Goal: Navigation & Orientation: Find specific page/section

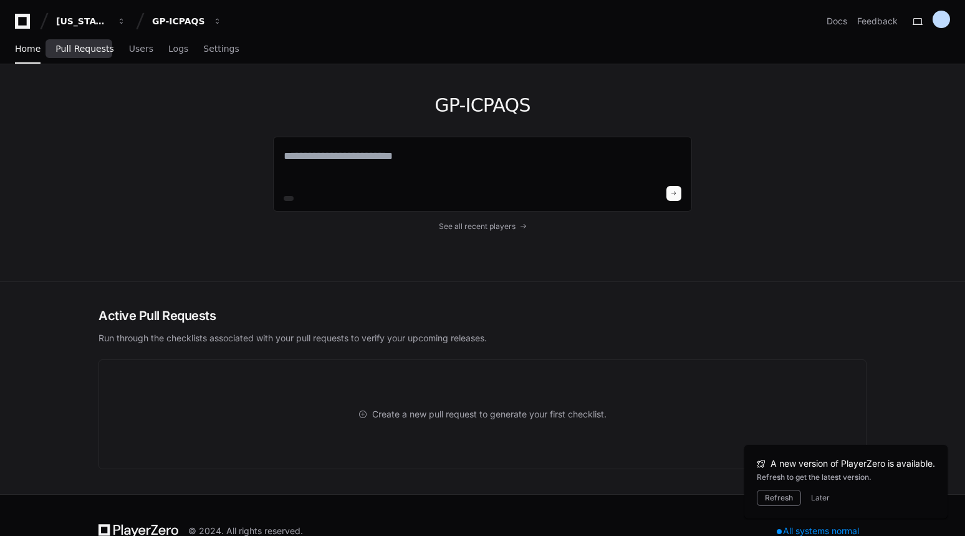
click at [61, 50] on span "Pull Requests" at bounding box center [84, 48] width 58 height 7
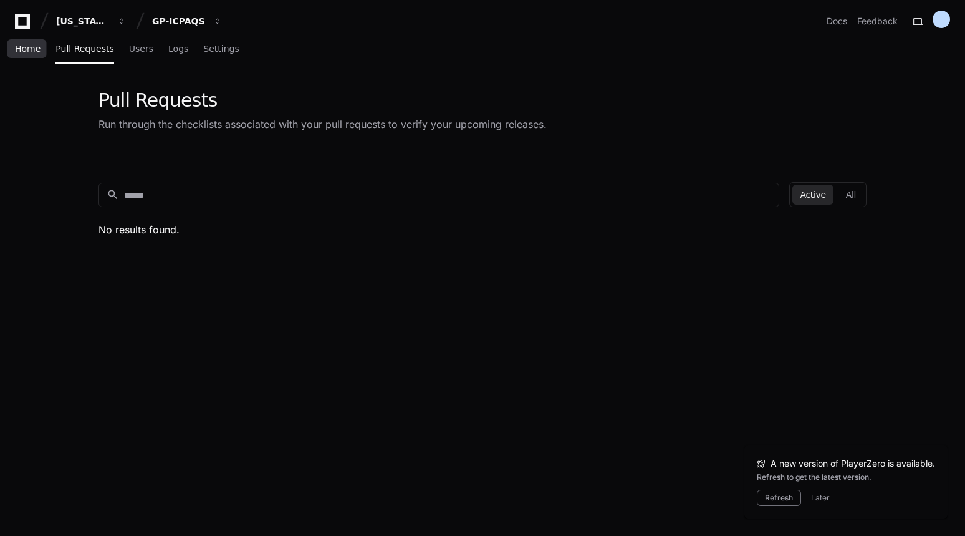
click at [17, 57] on link "Home" at bounding box center [28, 49] width 26 height 29
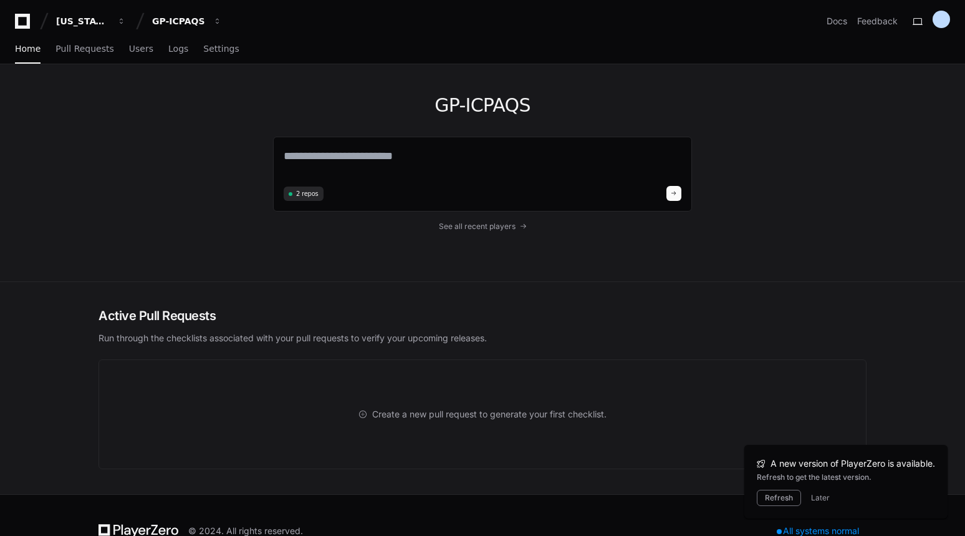
click at [28, 118] on div "GP-ICPAQS 2 repos See all recent players" at bounding box center [482, 173] width 965 height 218
click at [245, 148] on div "GP-ICPAQS 2 repos See all recent players" at bounding box center [483, 172] width 798 height 217
click at [807, 148] on div "GP-ICPAQS 2 repos See all recent players" at bounding box center [483, 172] width 798 height 217
click at [918, 221] on div "GP-ICPAQS 2 repos See all recent players" at bounding box center [482, 173] width 965 height 218
click at [76, 208] on div "GP-ICPAQS 2 repos See all recent players" at bounding box center [482, 173] width 965 height 218
